Goal: Find specific fact

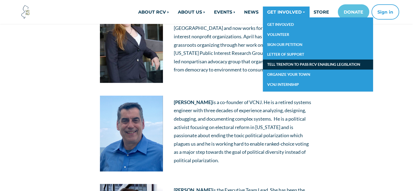
scroll to position [128, 0]
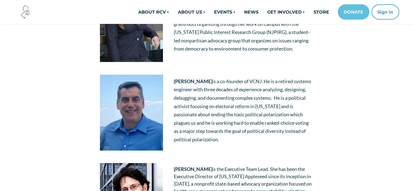
click at [280, 138] on p "[PERSON_NAME] is a co-founder of VCNJ. He is a retired systems engineer with th…" at bounding box center [243, 110] width 139 height 66
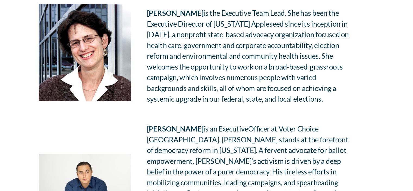
scroll to position [228, 0]
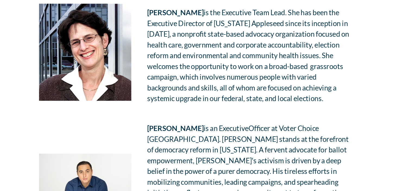
click at [278, 108] on span "is the Executive Team Lead. She has been the Executive Director of [US_STATE] A…" at bounding box center [243, 98] width 138 height 65
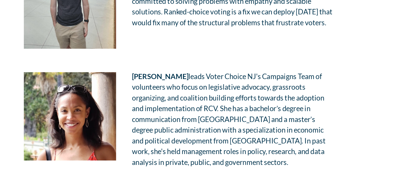
scroll to position [466, 0]
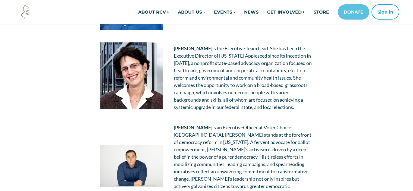
scroll to position [248, 0]
drag, startPoint x: 172, startPoint y: 52, endPoint x: 244, endPoint y: 54, distance: 71.6
click at [244, 54] on td "Renée Steinhagen is the Executive Team Lead. She has been the Executive Directo…" at bounding box center [243, 77] width 150 height 81
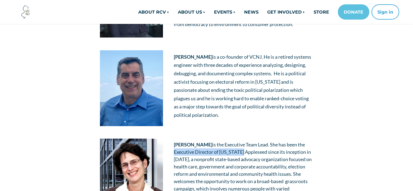
scroll to position [267, 0]
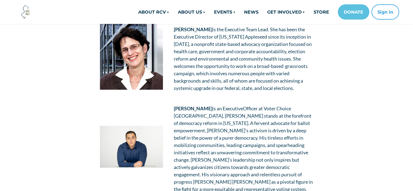
click at [220, 41] on span "is the Executive Team Lead. She has been the Executive Director of [US_STATE] A…" at bounding box center [243, 58] width 138 height 65
drag, startPoint x: 269, startPoint y: 27, endPoint x: 226, endPoint y: 30, distance: 43.5
click at [226, 30] on span "is the Executive Team Lead. She has been the Executive Director of [US_STATE] A…" at bounding box center [243, 58] width 138 height 65
copy span "Executive Team Lead"
